Goal: Information Seeking & Learning: Learn about a topic

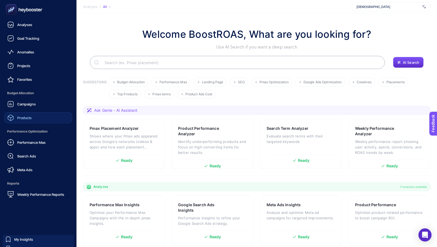
click at [23, 119] on span "Products" at bounding box center [24, 117] width 14 height 4
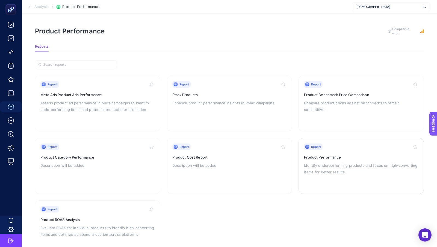
click at [343, 164] on p "Identify underperforming products and focus on high-converting items for better…" at bounding box center [361, 168] width 115 height 13
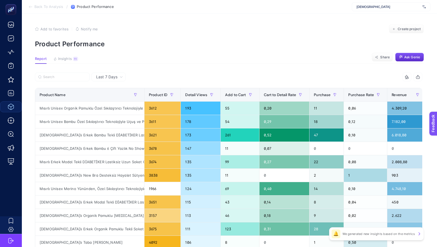
click at [392, 2] on div "[DEMOGRAPHIC_DATA]" at bounding box center [391, 6] width 79 height 9
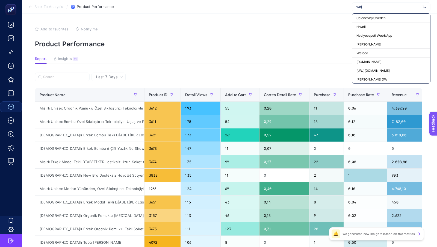
type input "weja"
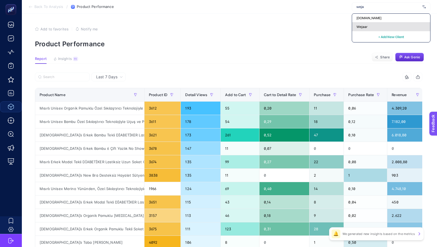
click at [365, 27] on span "Wejaar" at bounding box center [362, 27] width 11 height 4
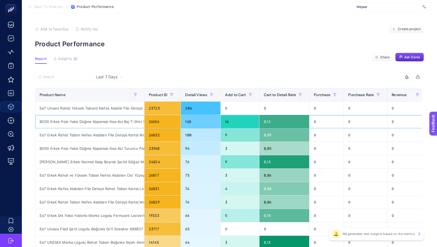
click at [126, 115] on div "BOSS Erkek Polo Yaka Düğme Kapamalı Kısa Kol Bej T-Shirt 50520297-131" at bounding box center [89, 121] width 109 height 13
click at [109, 80] on div "Last 7 Days" at bounding box center [109, 76] width 34 height 9
click at [110, 100] on li "Last 30 Days" at bounding box center [108, 98] width 31 height 10
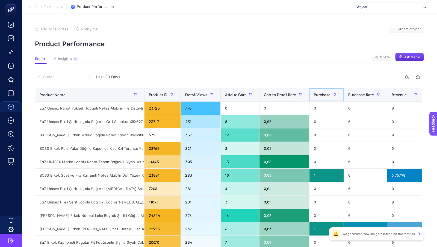
click at [324, 98] on div "Purchase" at bounding box center [326, 94] width 25 height 9
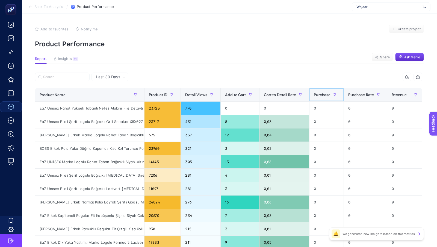
click at [324, 98] on div "Purchase" at bounding box center [326, 94] width 25 height 9
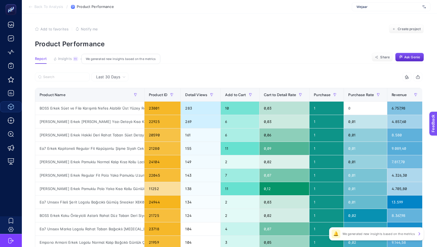
click at [69, 59] on span "Insights" at bounding box center [65, 59] width 14 height 4
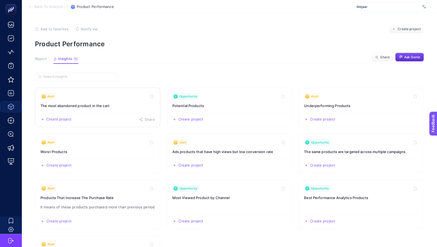
click at [87, 100] on link "Alert The most abandoned product in the cart Create project Share" at bounding box center [97, 106] width 125 height 39
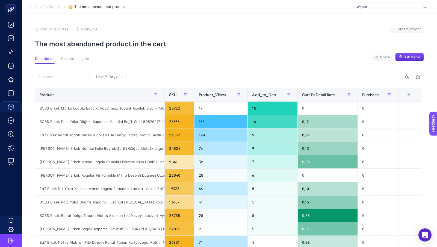
click at [48, 7] on span "Back To Report" at bounding box center [47, 7] width 26 height 4
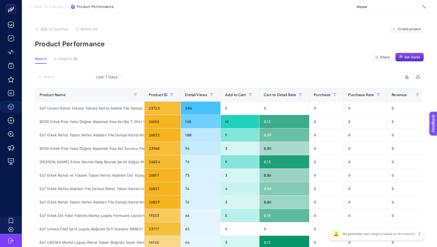
click at [115, 80] on div "Last 7 Days" at bounding box center [109, 76] width 34 height 9
click at [115, 98] on li "Last 30 Days" at bounding box center [108, 98] width 31 height 10
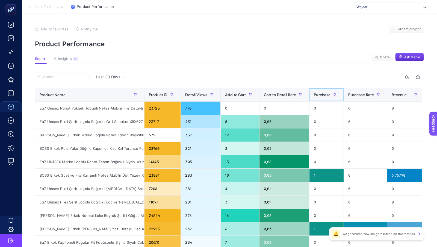
click at [323, 93] on span "Purchase" at bounding box center [322, 94] width 17 height 4
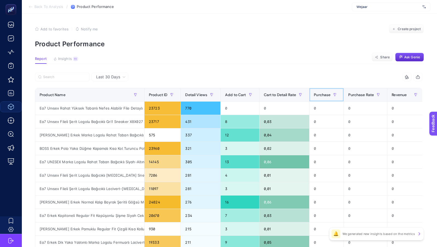
click at [323, 93] on span "Purchase" at bounding box center [322, 94] width 17 height 4
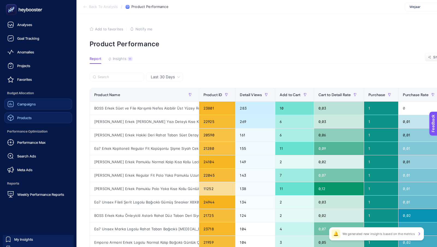
click at [20, 106] on div "Campaigns" at bounding box center [21, 104] width 28 height 7
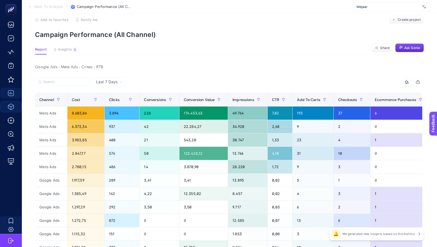
scroll to position [0, 209]
